Goal: Check status: Check status

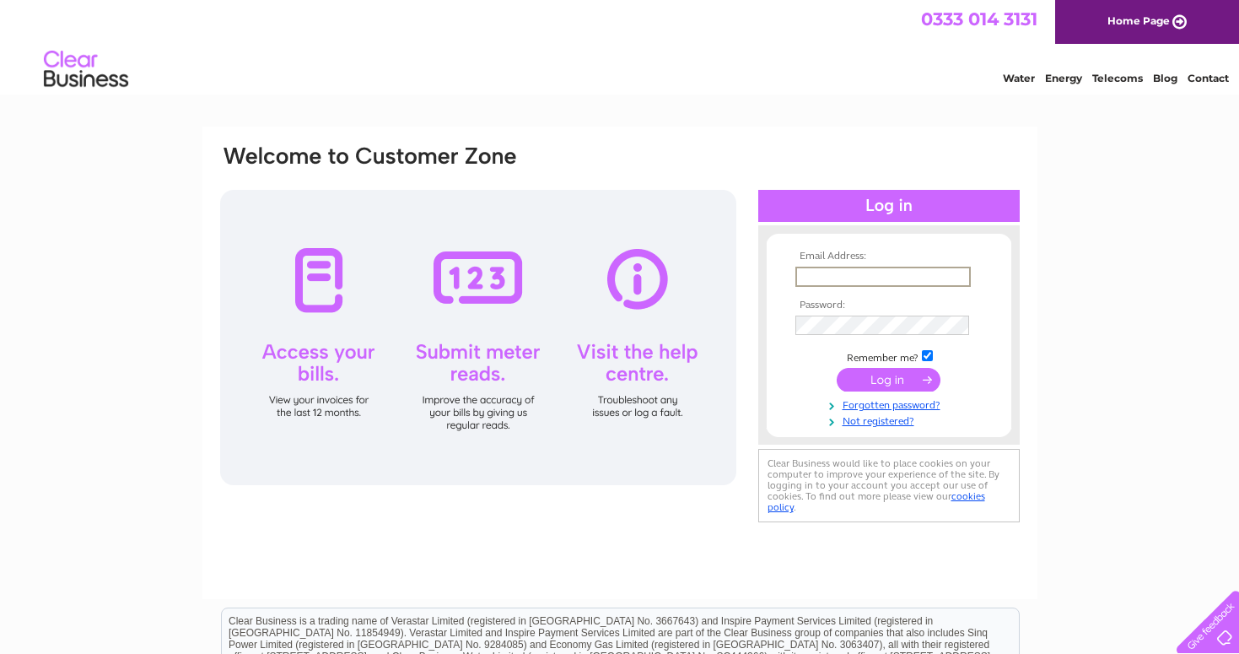
type input "[EMAIL_ADDRESS][DOMAIN_NAME]"
click at [890, 376] on input "submit" at bounding box center [889, 378] width 104 height 24
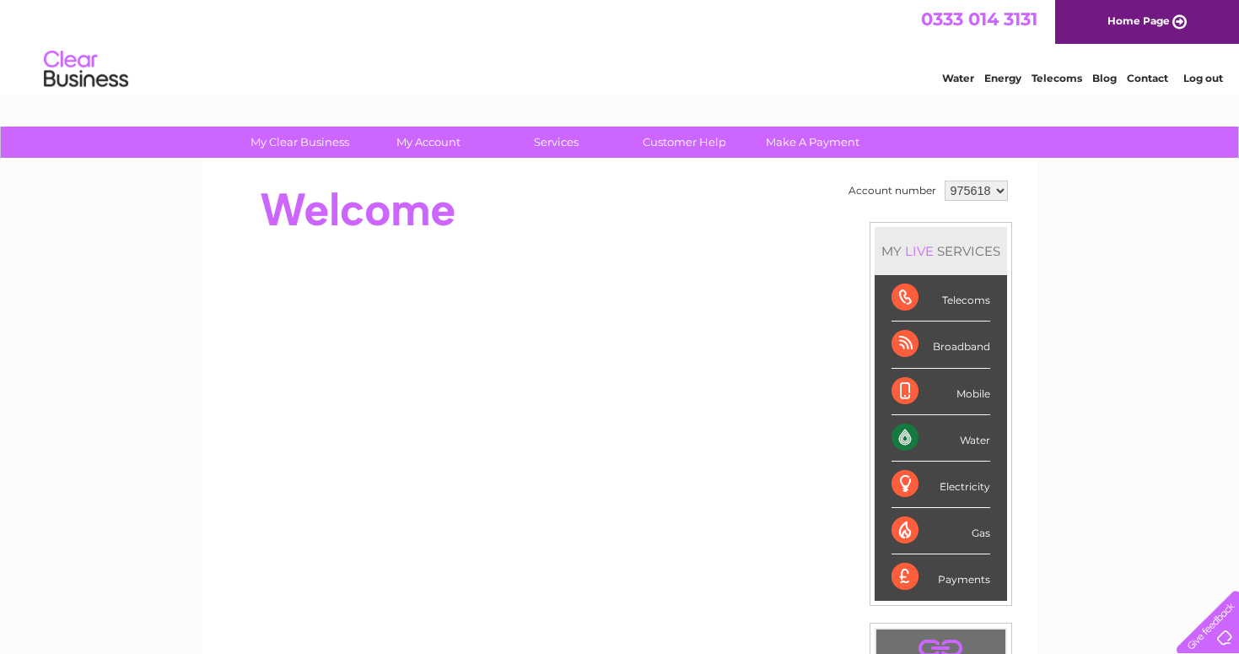
scroll to position [21, 0]
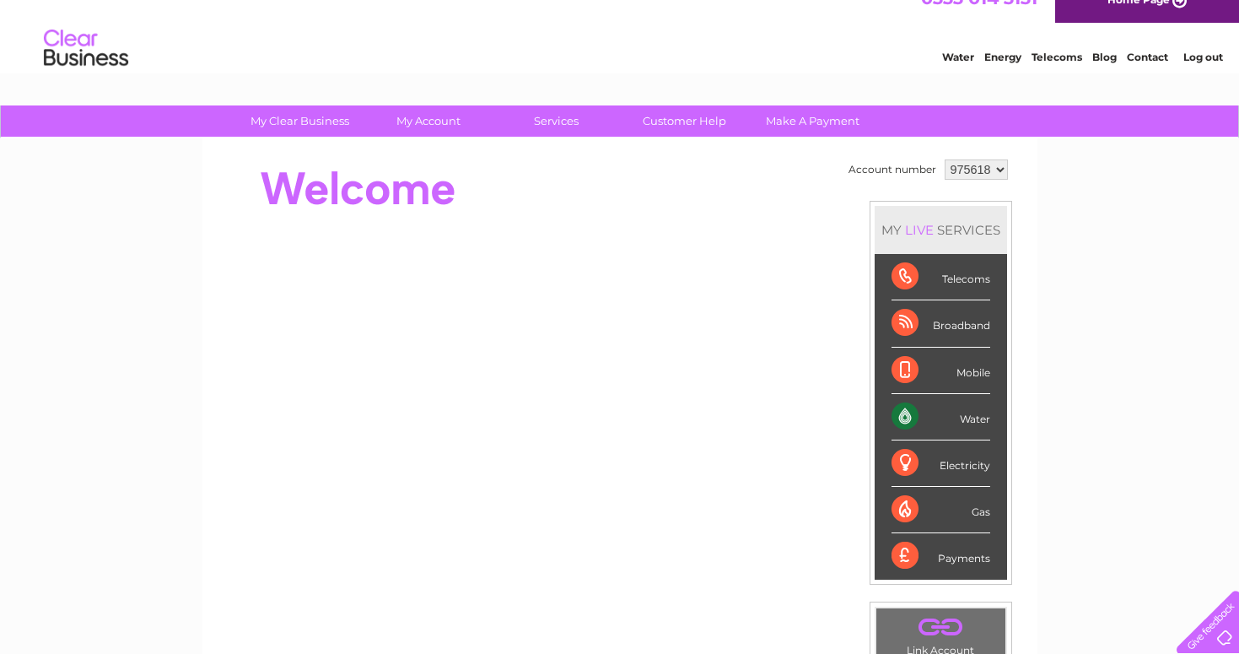
click at [937, 462] on div "Electricity" at bounding box center [940, 463] width 99 height 46
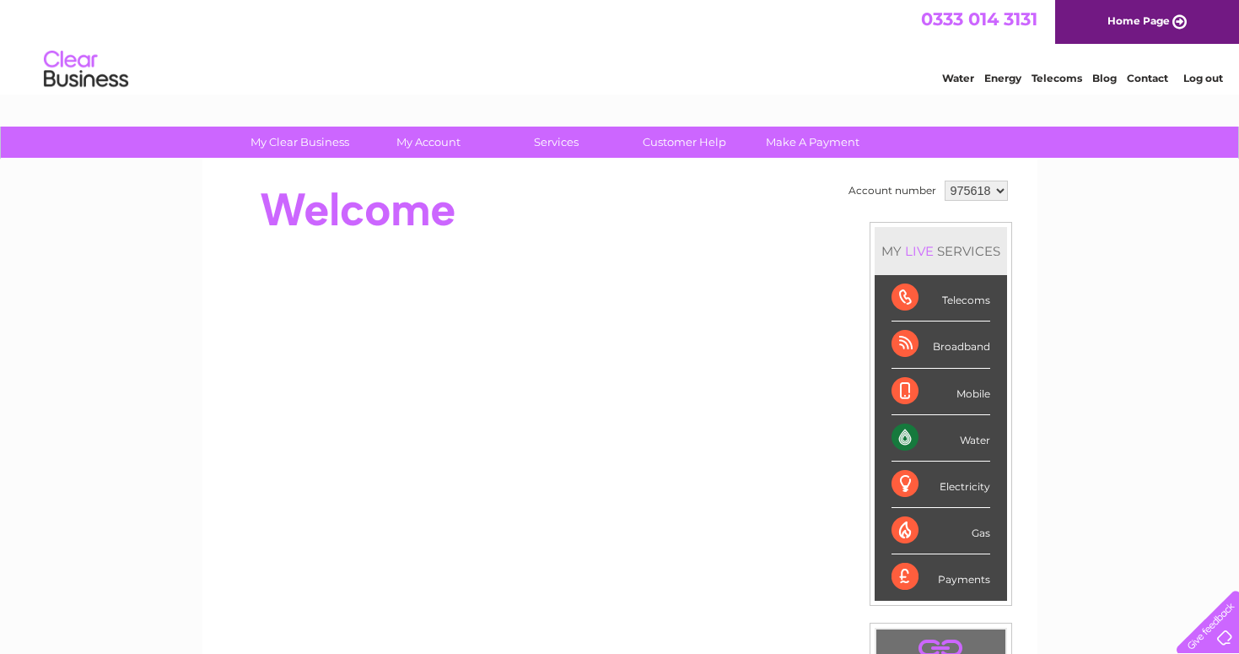
scroll to position [0, 0]
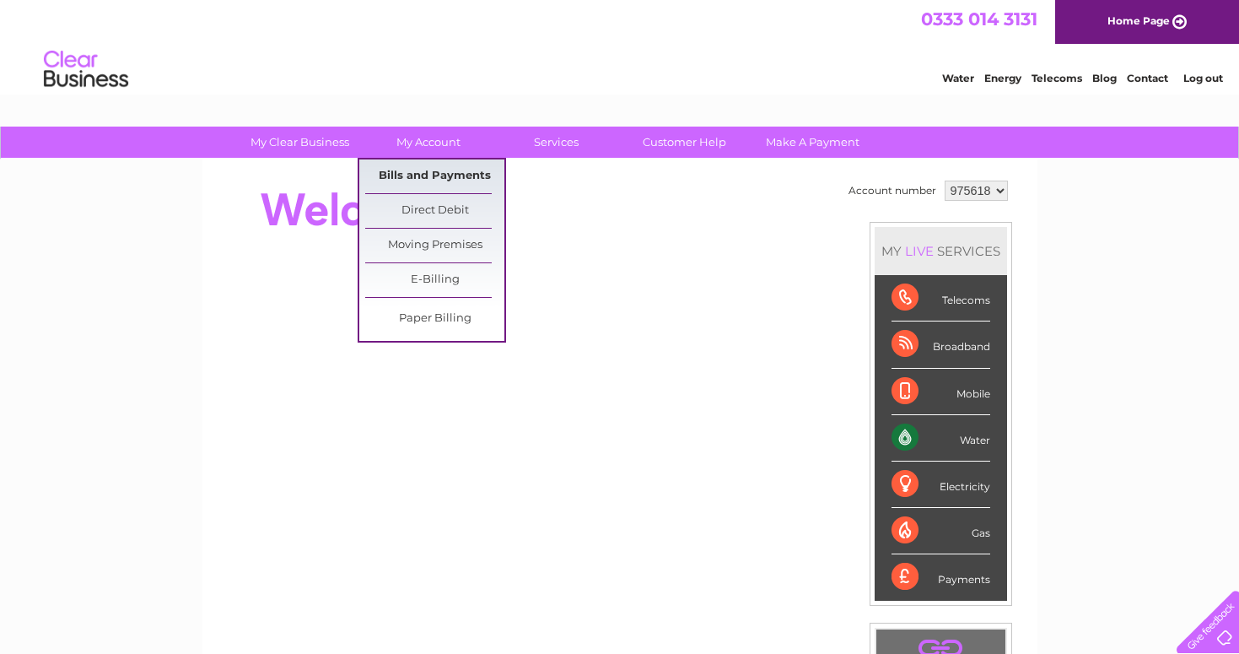
click at [428, 173] on link "Bills and Payments" at bounding box center [434, 176] width 139 height 34
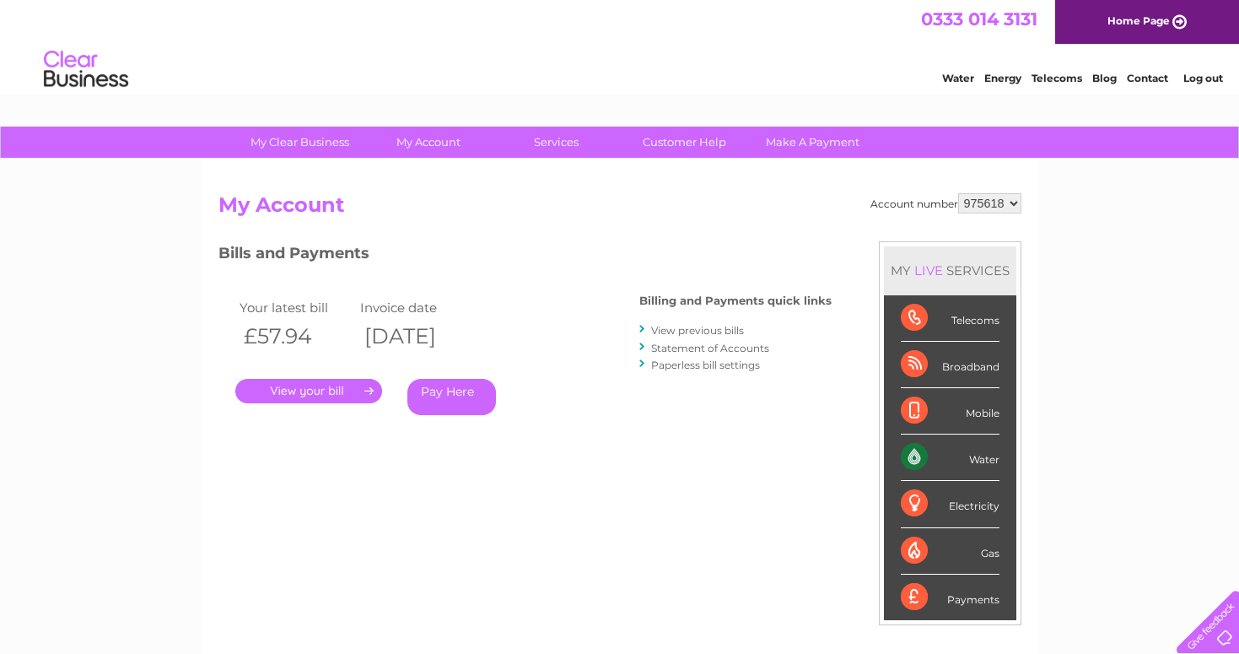
click at [309, 387] on link "." at bounding box center [308, 391] width 147 height 24
